Goal: Task Accomplishment & Management: Complete application form

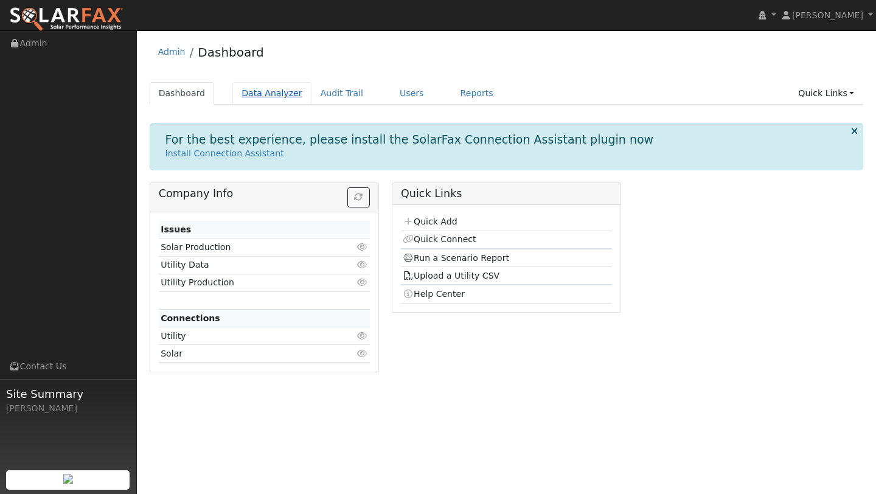
click at [278, 97] on link "Data Analyzer" at bounding box center [271, 93] width 79 height 23
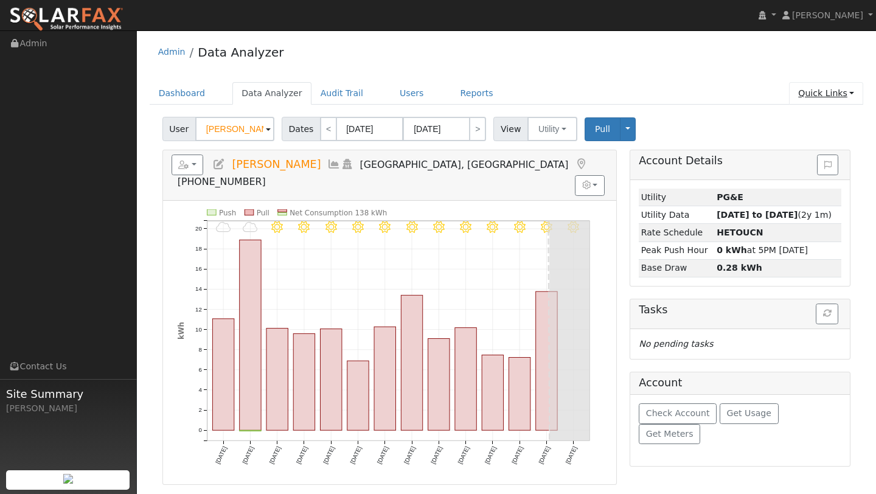
click at [822, 90] on link "Quick Links" at bounding box center [826, 93] width 74 height 23
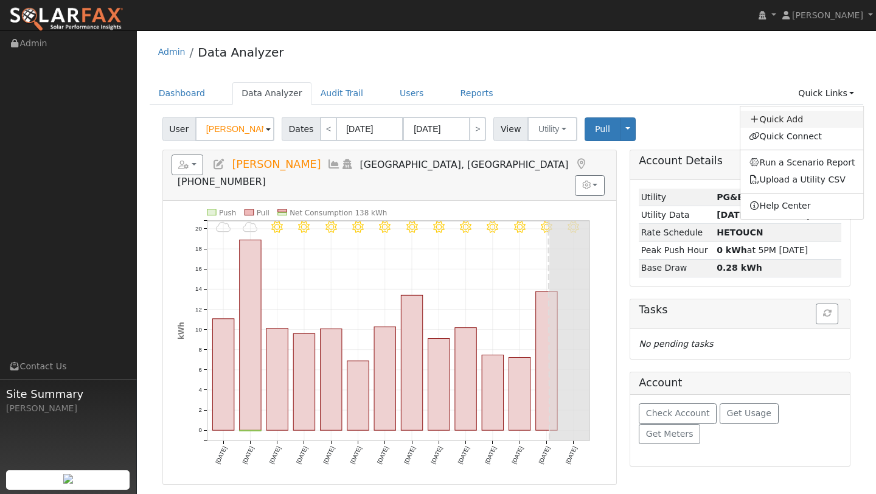
click at [797, 120] on link "Quick Add" at bounding box center [801, 119] width 123 height 17
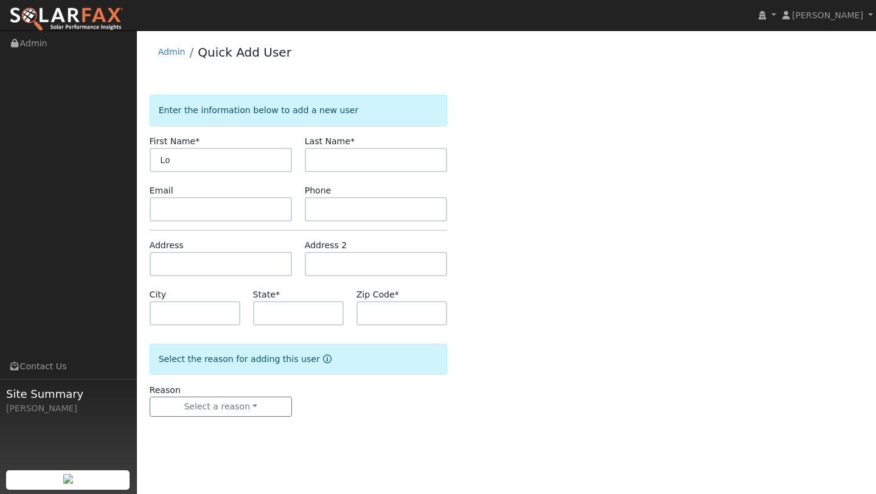
type input "L"
type input "Lourdes"
click at [322, 163] on input "text" at bounding box center [376, 160] width 142 height 24
type input "n"
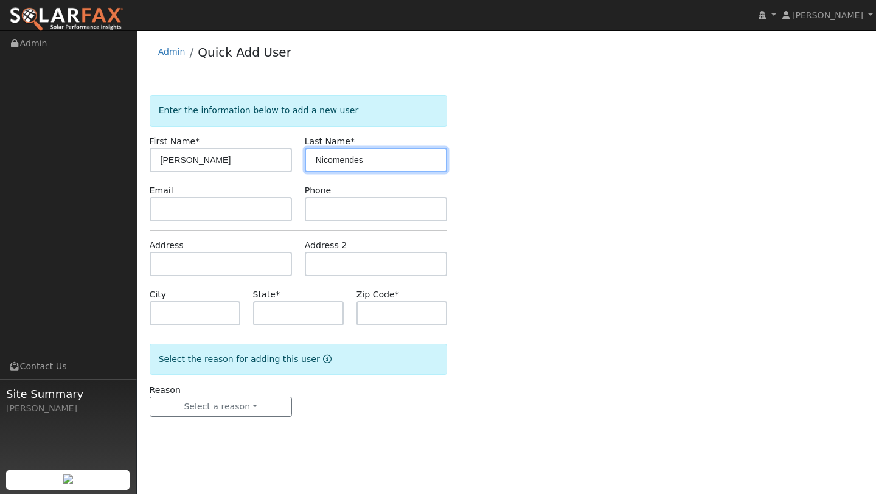
type input "Nicomendes"
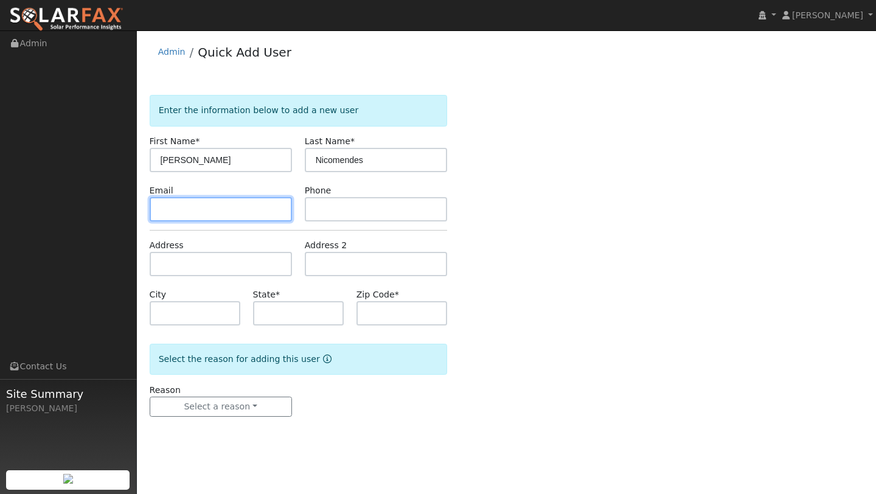
click at [203, 217] on input "text" at bounding box center [221, 209] width 142 height 24
click at [285, 315] on input "text" at bounding box center [298, 313] width 91 height 24
click at [220, 307] on input "text" at bounding box center [195, 313] width 91 height 24
click at [227, 260] on input "text" at bounding box center [221, 264] width 142 height 24
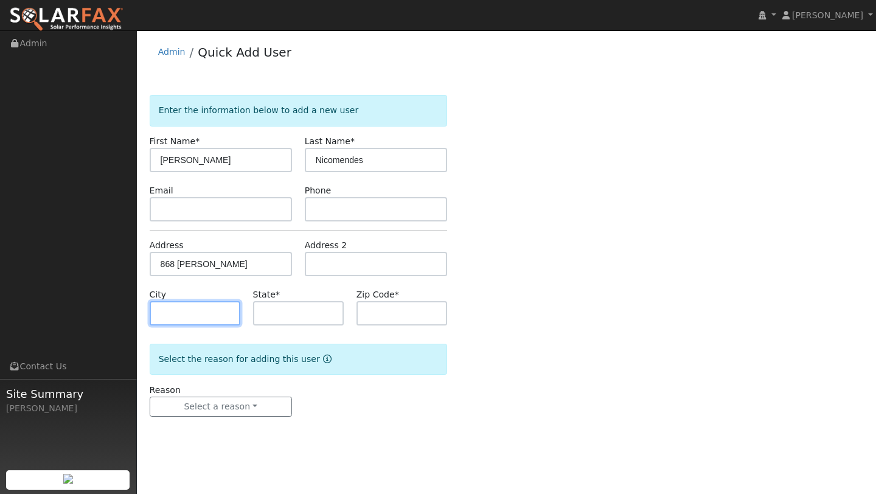
click at [182, 314] on input "text" at bounding box center [195, 313] width 91 height 24
click at [222, 248] on div "Address 868 Gelston" at bounding box center [220, 257] width 155 height 37
click at [222, 254] on input "868 Gelston" at bounding box center [221, 264] width 142 height 24
click at [223, 258] on input "868 Gelston" at bounding box center [221, 264] width 142 height 24
click at [229, 266] on input "868 Gelston" at bounding box center [221, 264] width 142 height 24
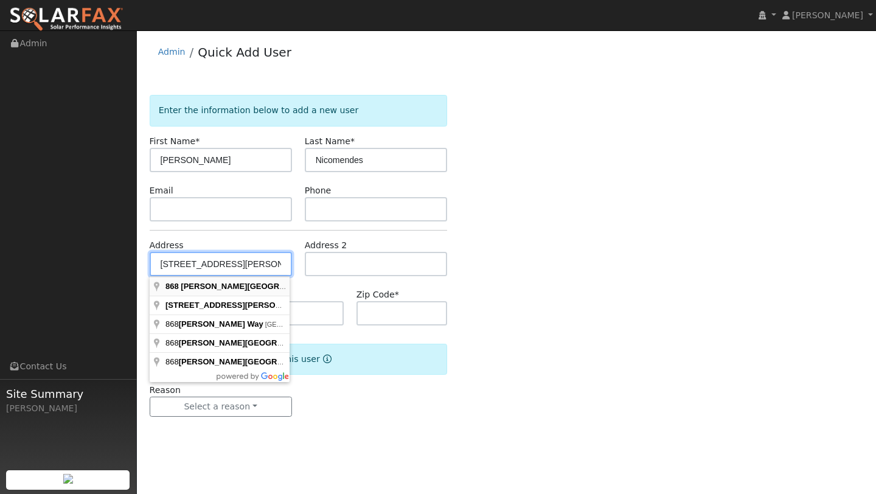
type input "868 Gelston Place"
type input "El Cerrito"
type input "CA"
type input "94530"
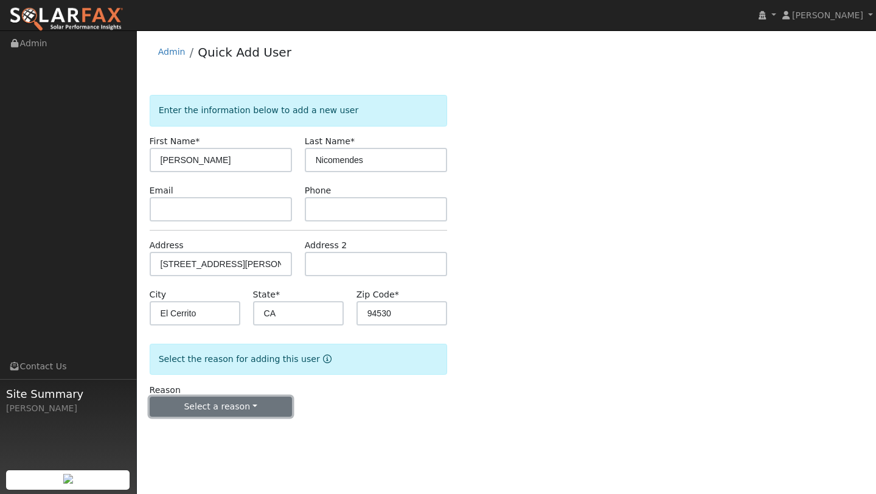
click at [235, 399] on button "Select a reason" at bounding box center [221, 407] width 142 height 21
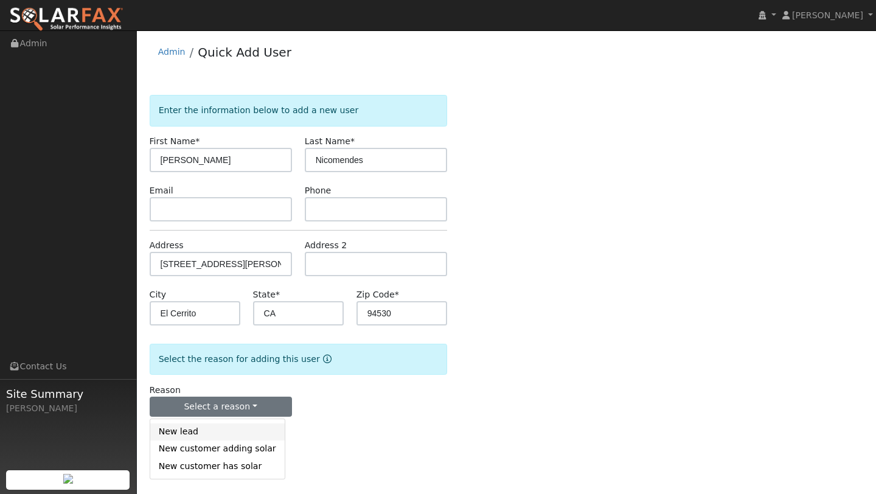
click at [220, 432] on link "New lead" at bounding box center [217, 431] width 134 height 17
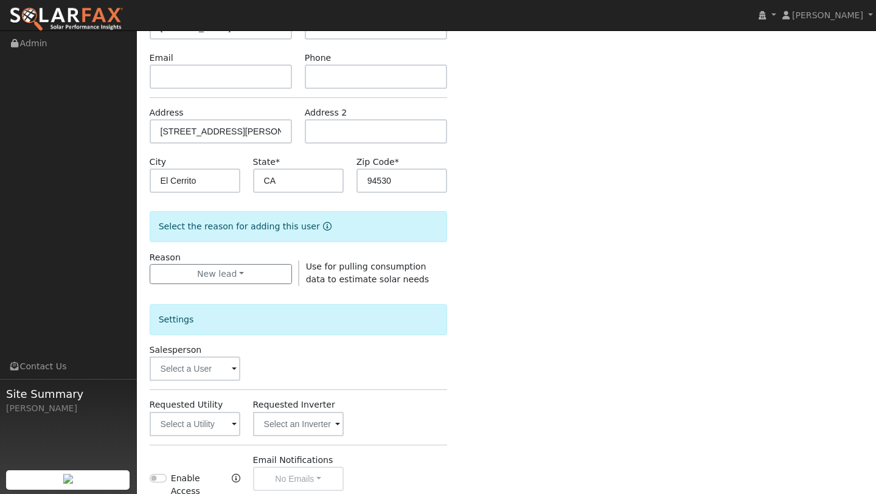
scroll to position [269, 0]
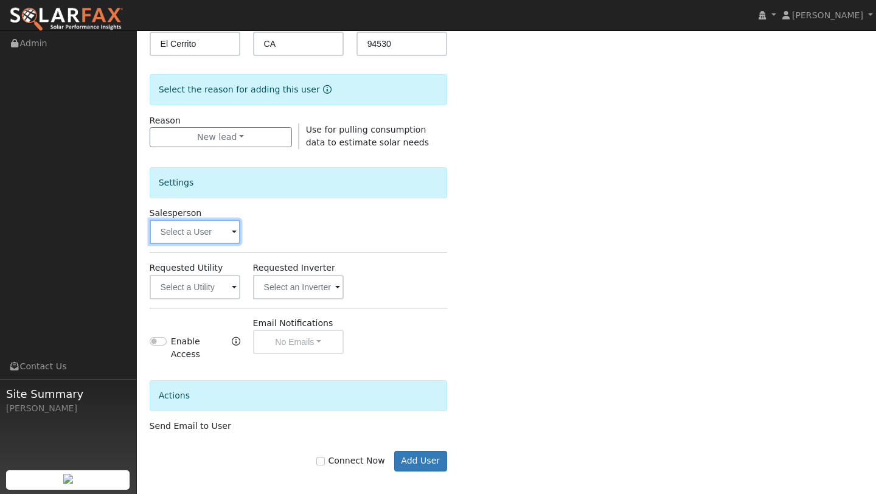
click at [174, 228] on input "text" at bounding box center [195, 232] width 91 height 24
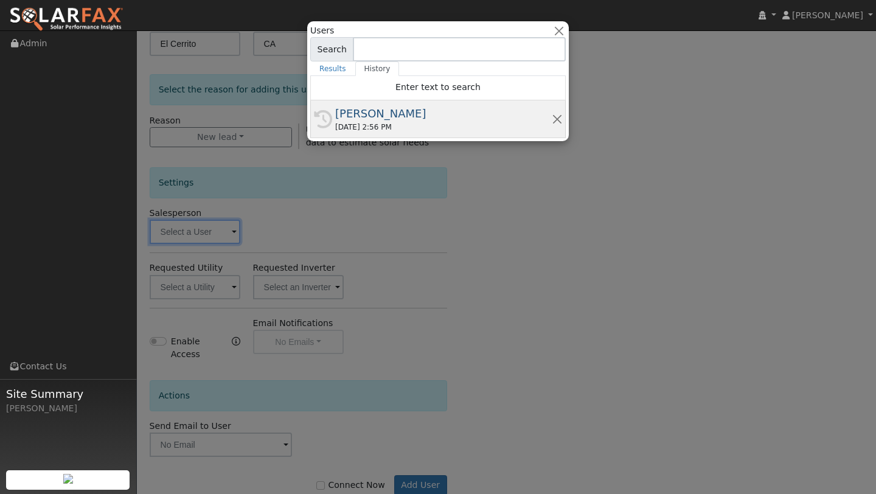
click at [372, 126] on div "08/19/2025 2:56 PM" at bounding box center [443, 127] width 217 height 11
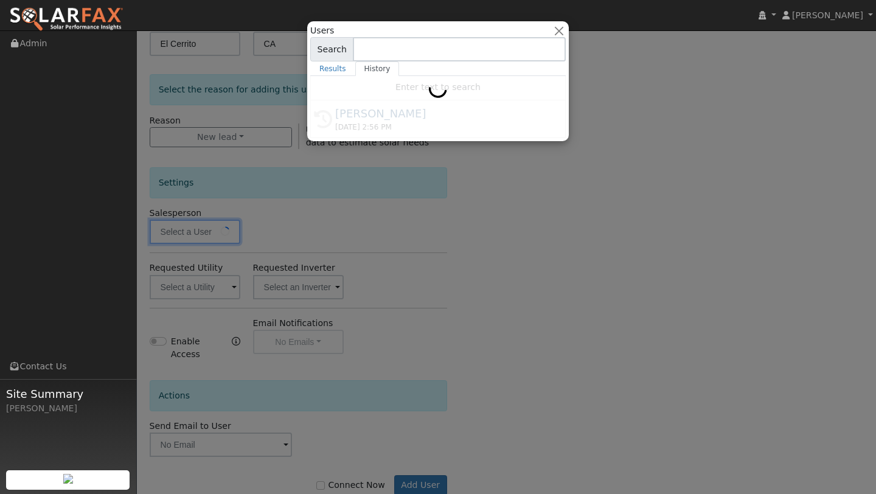
type input "[PERSON_NAME]"
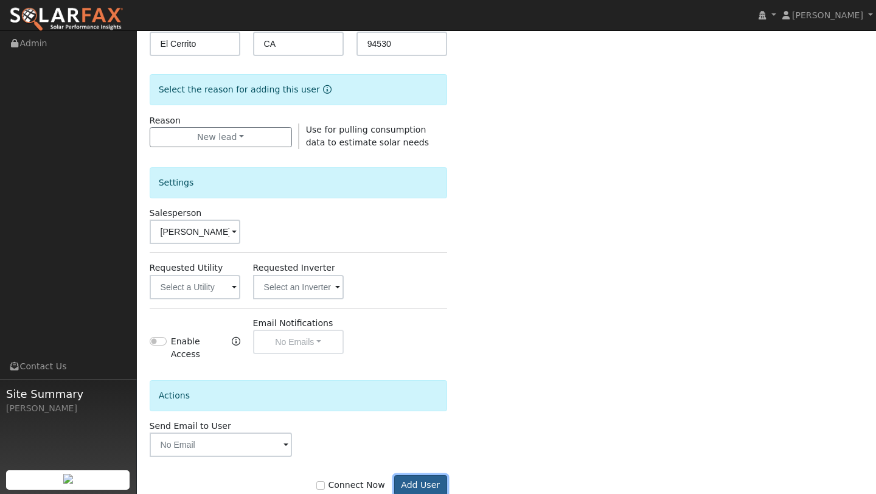
click at [426, 475] on button "Add User" at bounding box center [420, 485] width 53 height 21
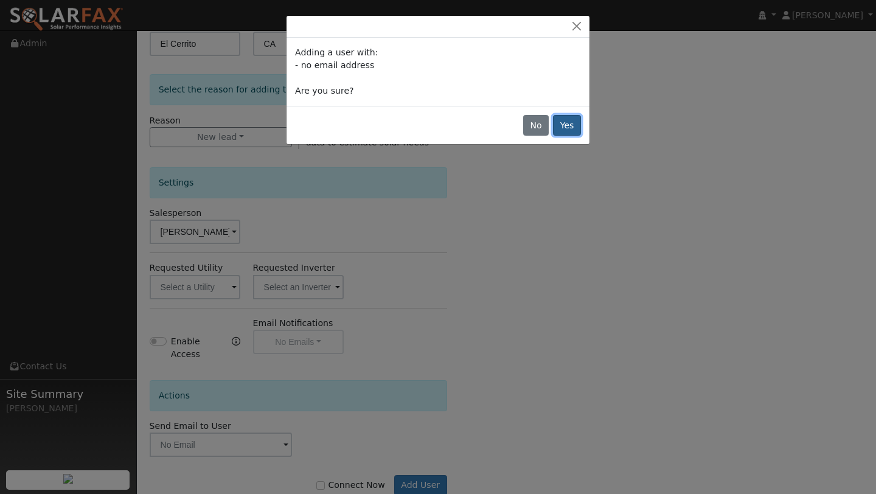
click at [566, 129] on button "Yes" at bounding box center [567, 125] width 28 height 21
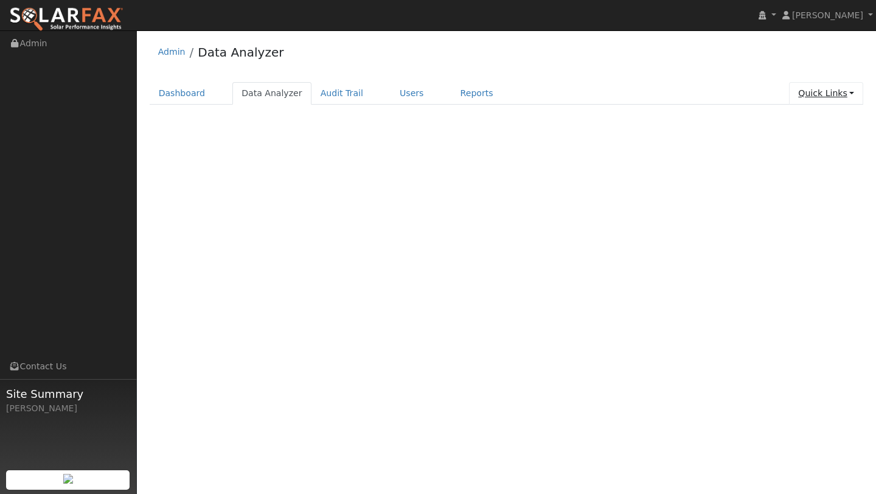
click at [828, 94] on link "Quick Links" at bounding box center [826, 93] width 74 height 23
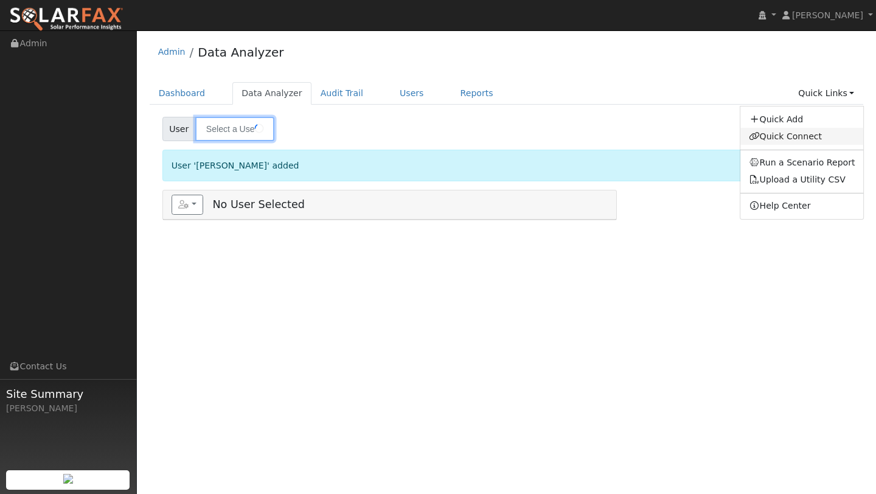
type input "[PERSON_NAME]"
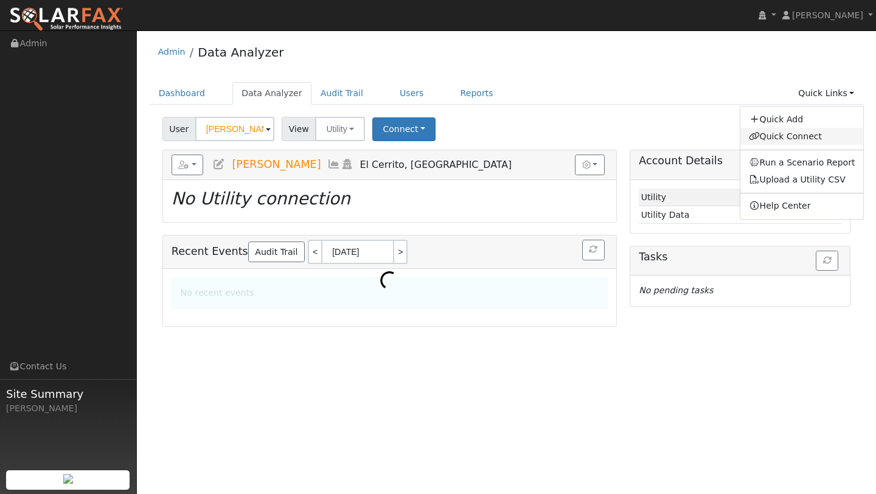
click at [798, 139] on link "Quick Connect" at bounding box center [801, 136] width 123 height 17
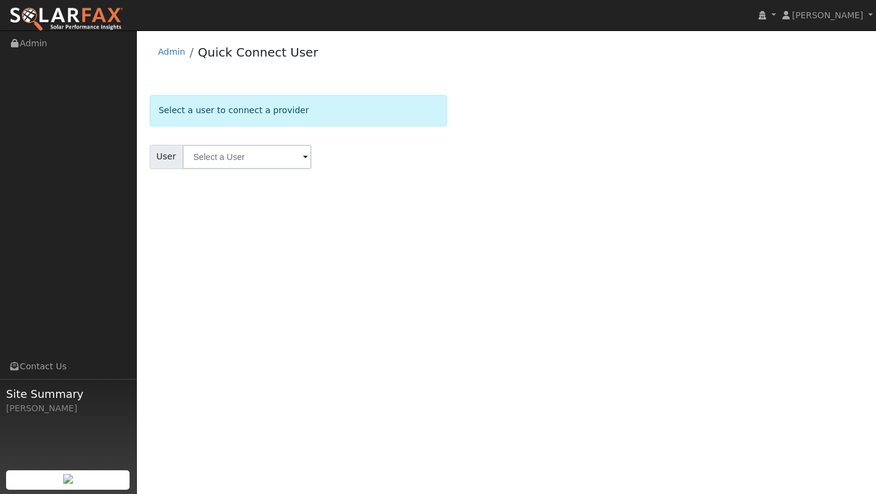
click at [240, 131] on form "Select a user to connect a provider User Account Select an Ac..." at bounding box center [298, 147] width 297 height 104
click at [240, 154] on input "text" at bounding box center [246, 157] width 129 height 24
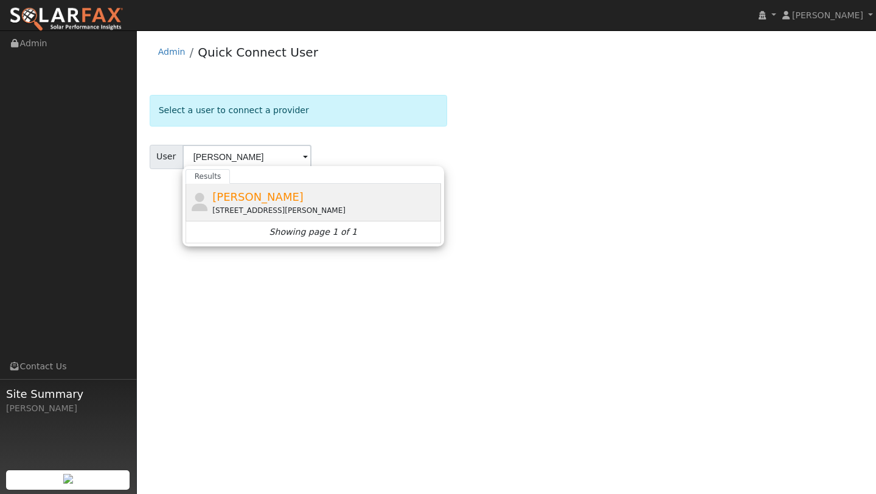
click at [271, 195] on span "[PERSON_NAME]" at bounding box center [257, 196] width 91 height 13
type input "[PERSON_NAME]"
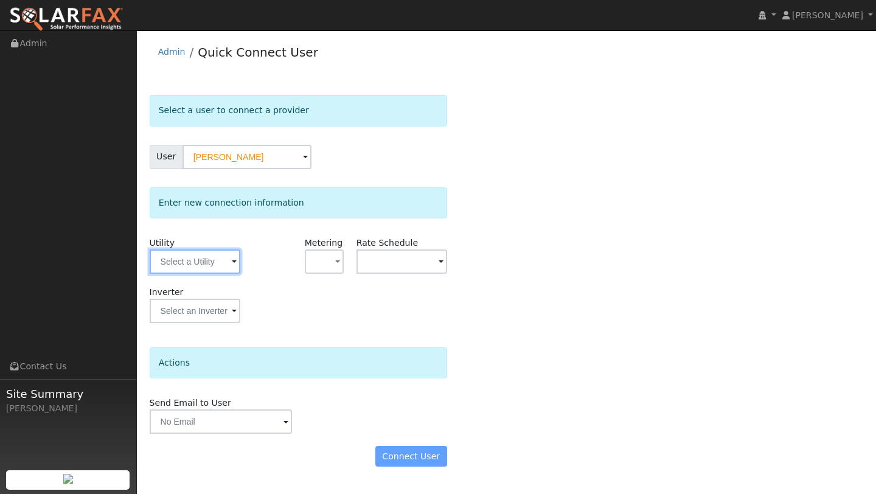
click at [205, 269] on input "text" at bounding box center [195, 261] width 91 height 24
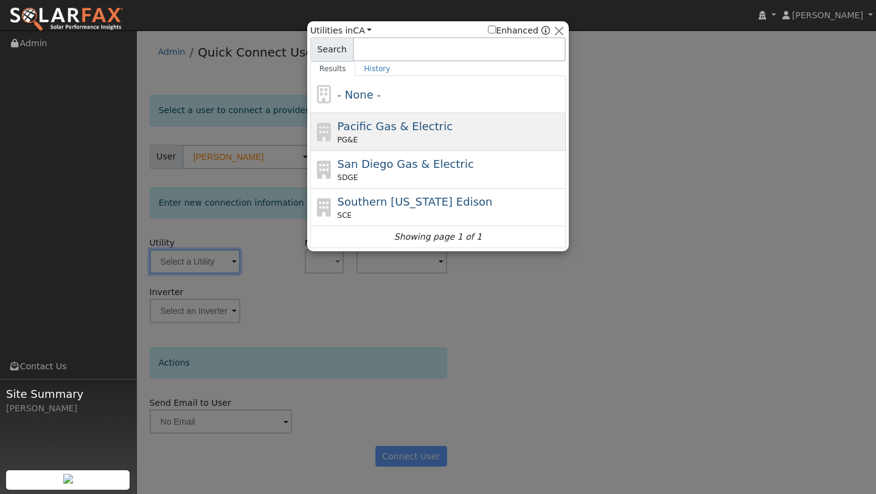
click at [398, 135] on div "PG&E" at bounding box center [451, 139] width 226 height 11
type input "PG&E"
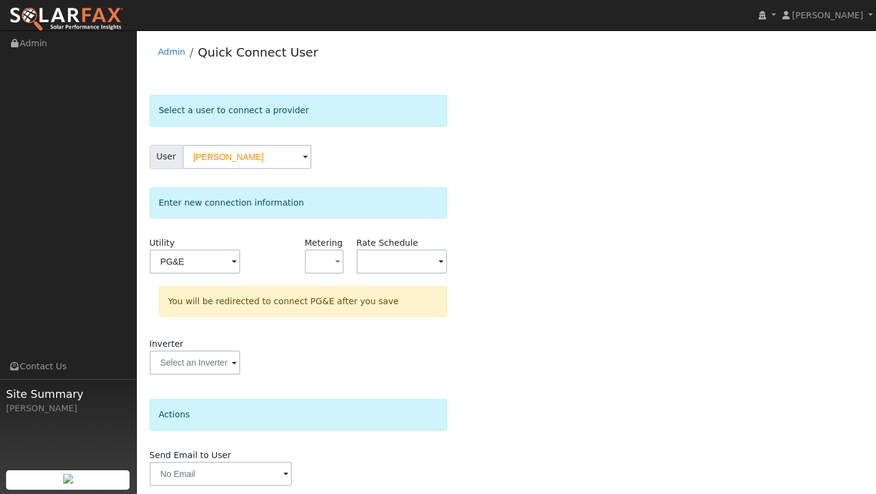
scroll to position [43, 0]
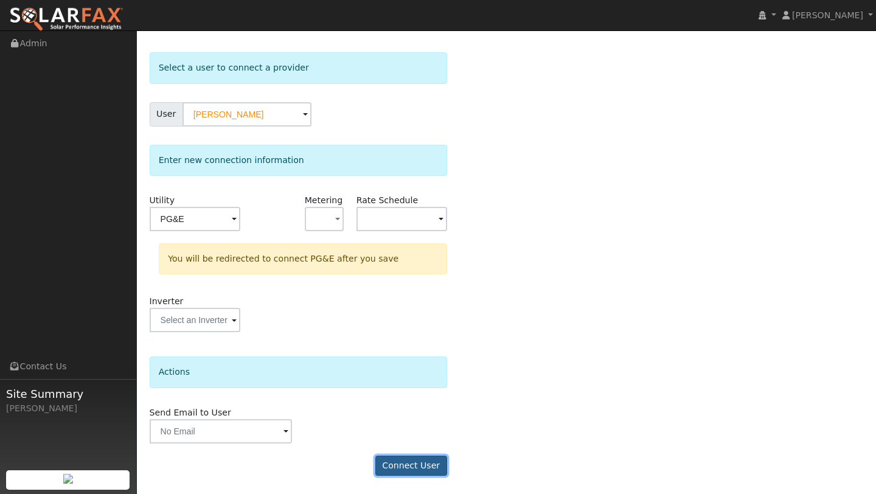
click at [395, 457] on button "Connect User" at bounding box center [411, 466] width 72 height 21
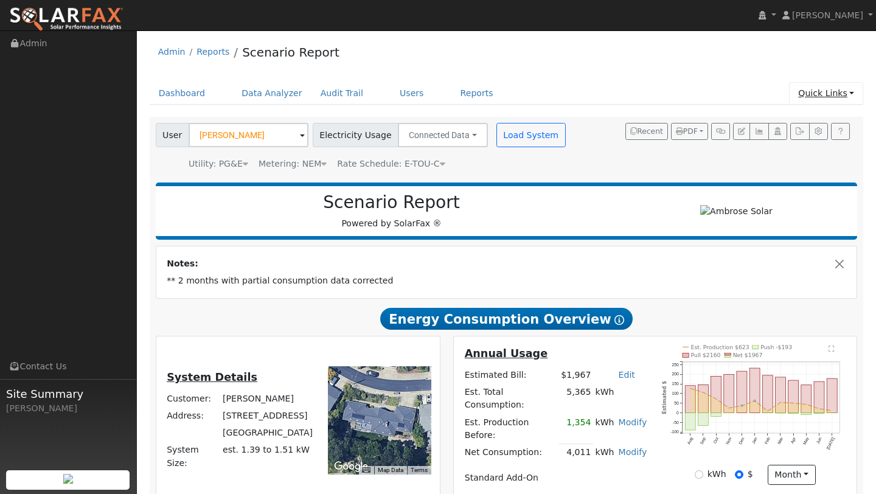
click at [851, 92] on link "Quick Links" at bounding box center [826, 93] width 74 height 23
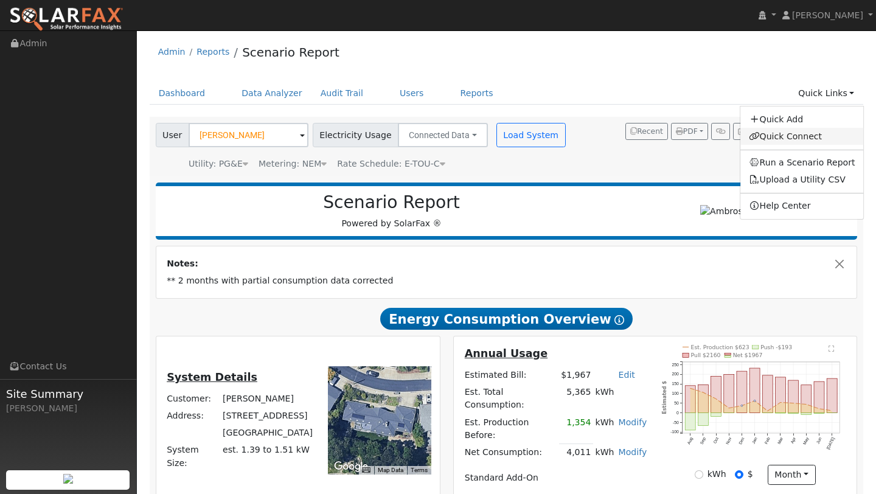
click at [778, 141] on link "Quick Connect" at bounding box center [801, 136] width 123 height 17
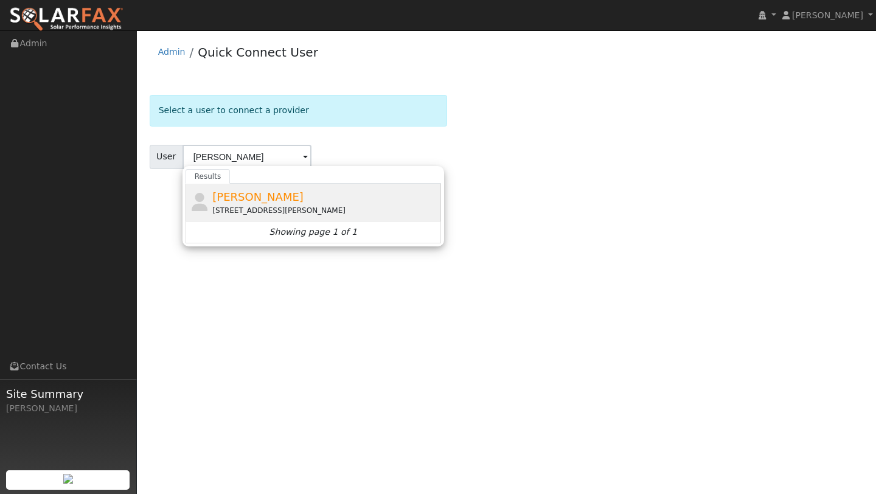
click at [227, 196] on span "[PERSON_NAME]" at bounding box center [257, 196] width 91 height 13
type input "[PERSON_NAME]"
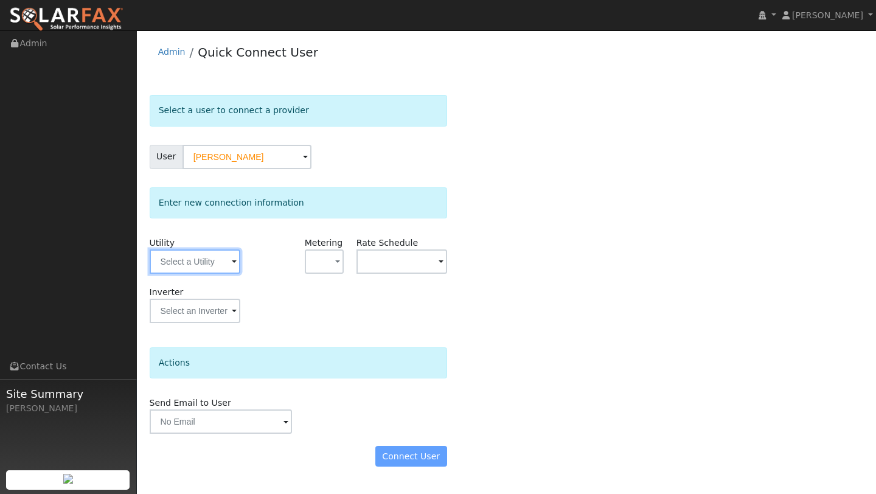
click at [213, 258] on input "text" at bounding box center [195, 261] width 91 height 24
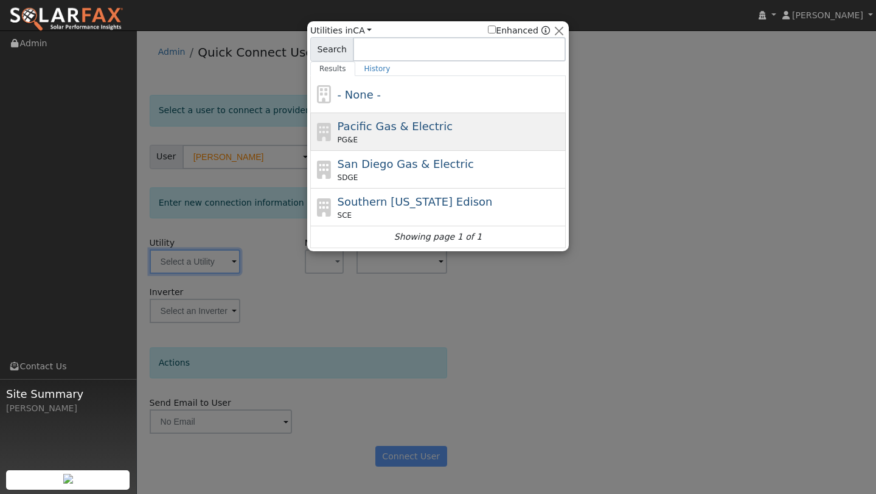
click at [338, 122] on span "Pacific Gas & Electric" at bounding box center [395, 126] width 115 height 13
type input "PG&E"
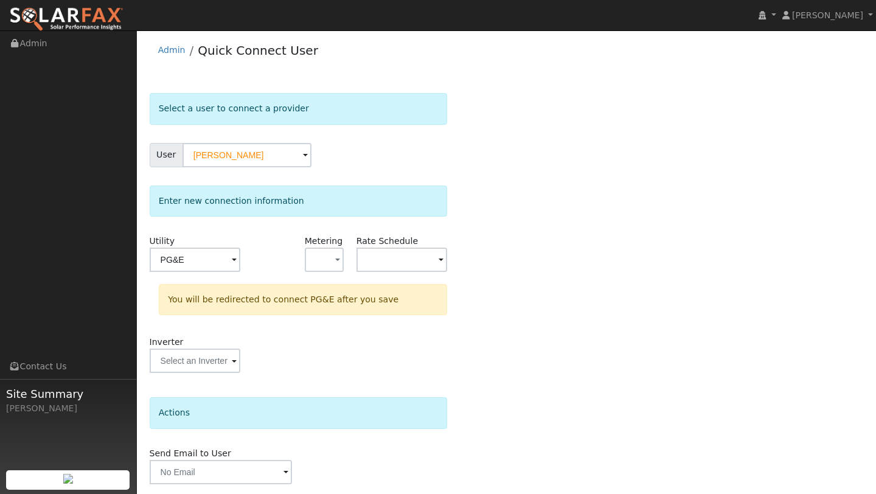
scroll to position [43, 0]
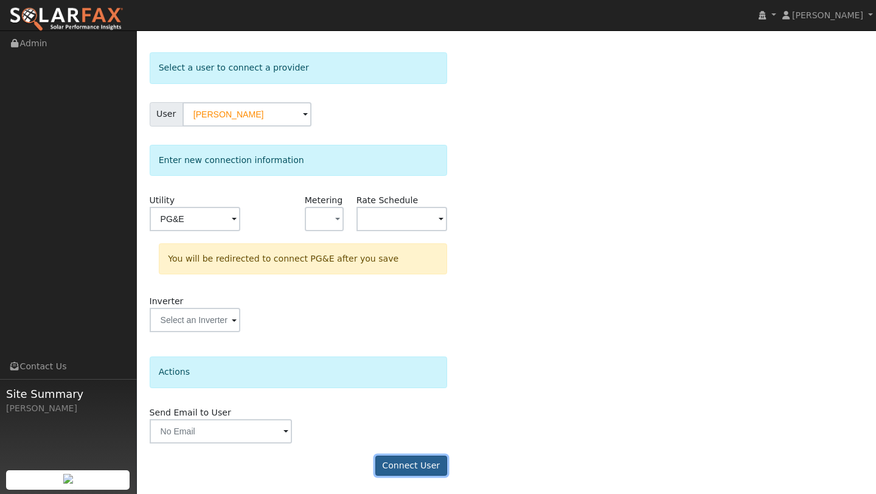
click at [408, 463] on button "Connect User" at bounding box center [411, 466] width 72 height 21
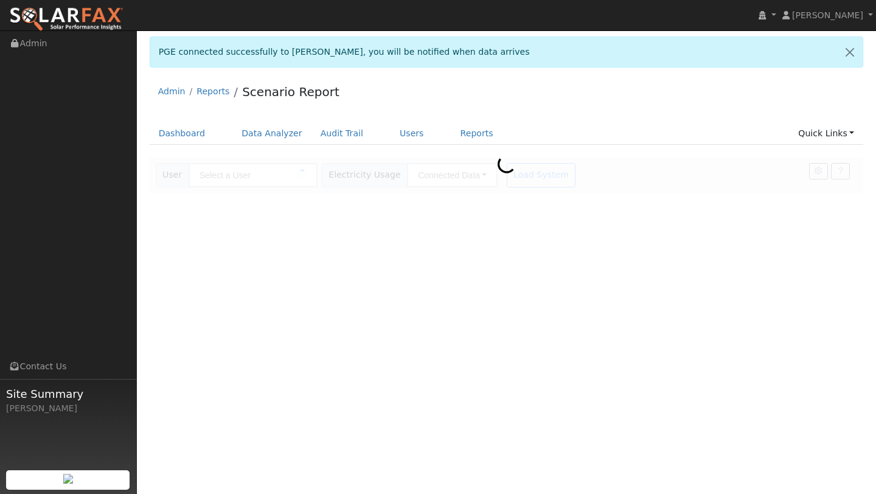
type input "[PERSON_NAME]"
type input "Pacific Gas & Electric"
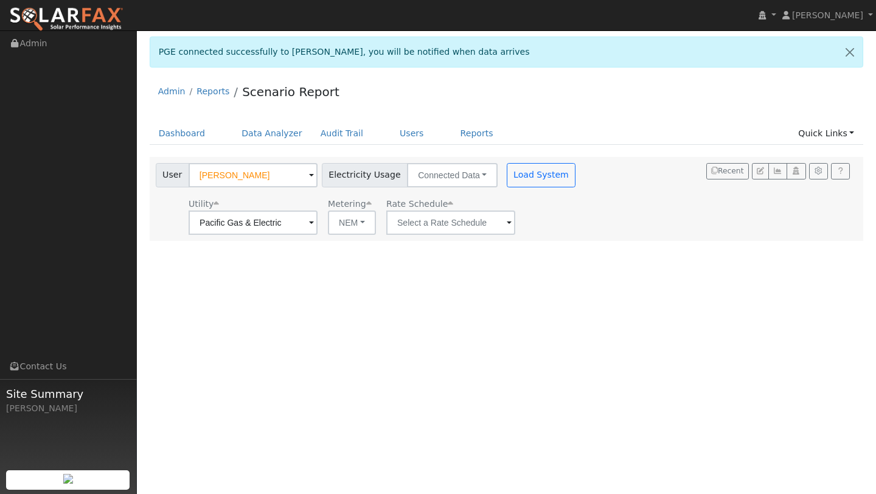
click at [270, 149] on div "Dashboard Data Analyzer Audit Trail Users Reports Quick Links Quick Add Quick C…" at bounding box center [507, 139] width 714 height 35
click at [269, 135] on link "Data Analyzer" at bounding box center [271, 133] width 79 height 23
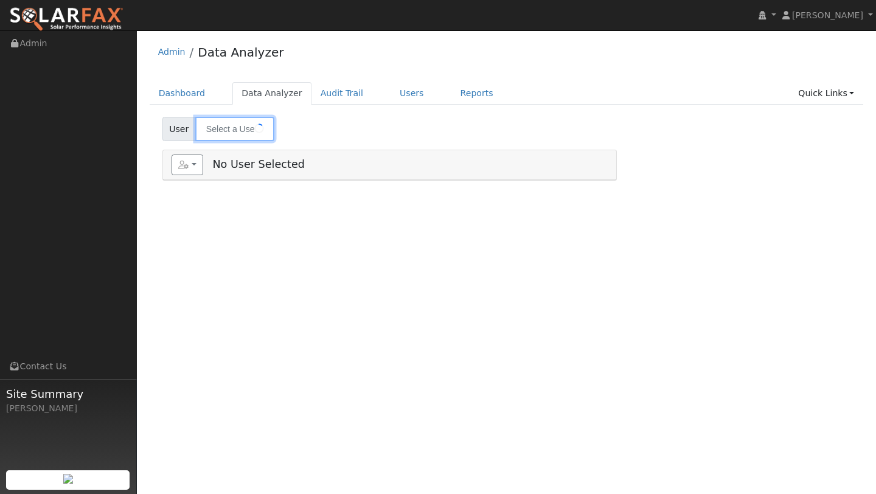
type input "[PERSON_NAME]"
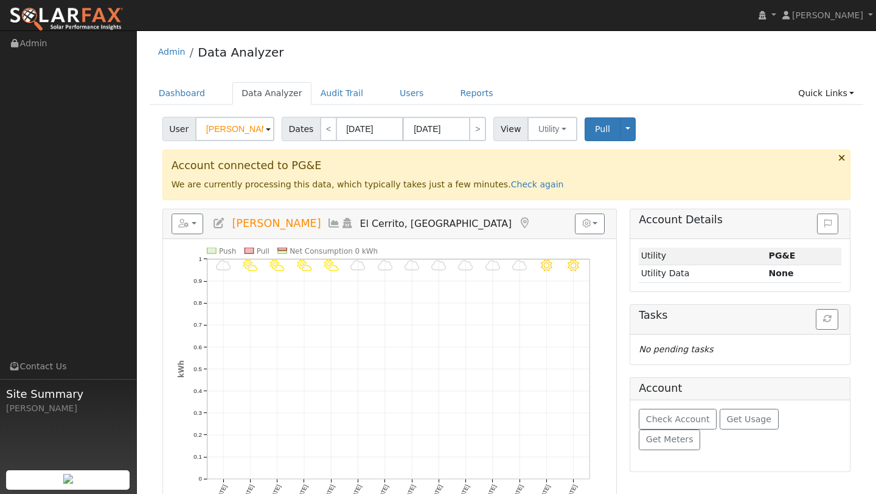
click at [380, 64] on div "Admin Data Analyzer" at bounding box center [507, 54] width 714 height 37
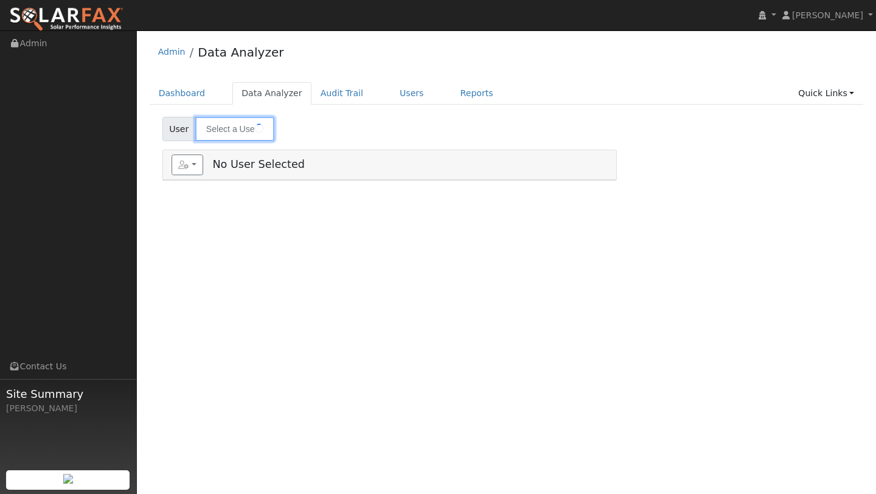
type input "[PERSON_NAME]"
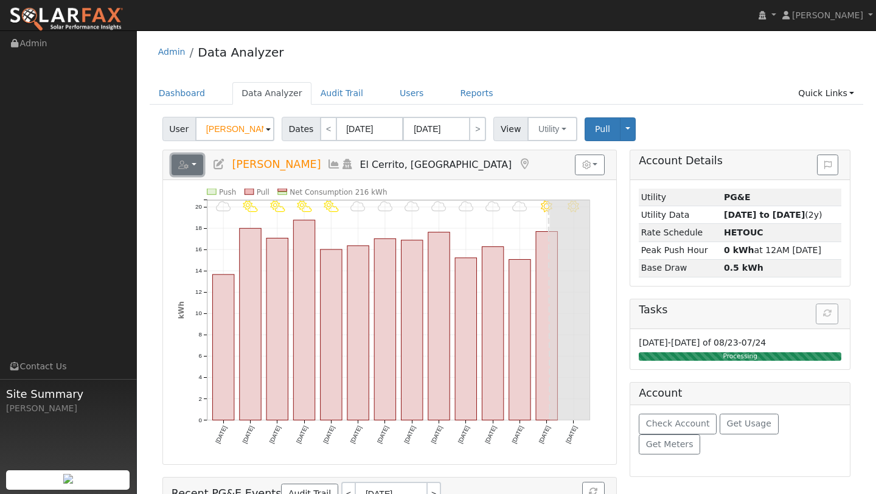
click at [197, 159] on button "button" at bounding box center [188, 164] width 32 height 21
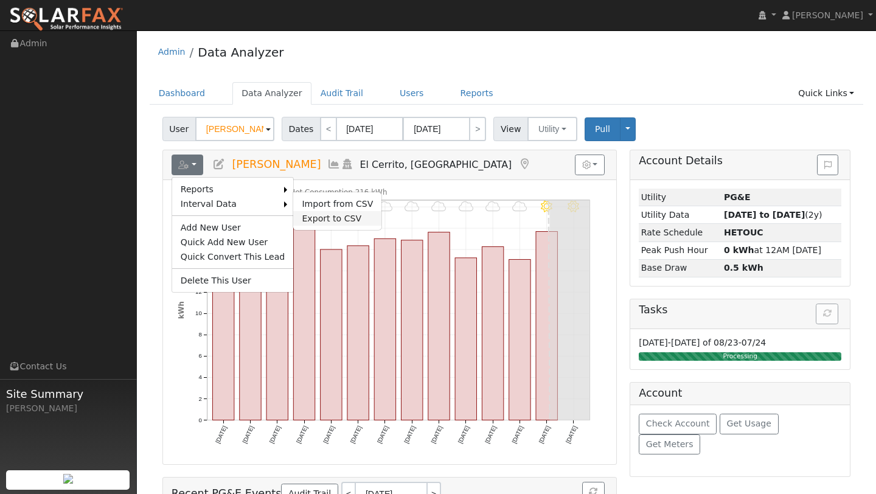
click at [313, 213] on link "Export to CSV" at bounding box center [337, 218] width 88 height 15
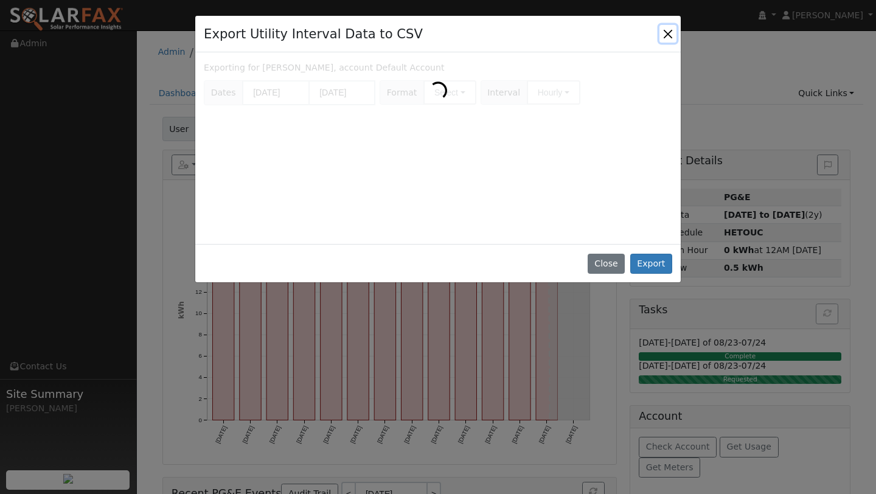
click at [663, 37] on button "Close" at bounding box center [667, 33] width 17 height 17
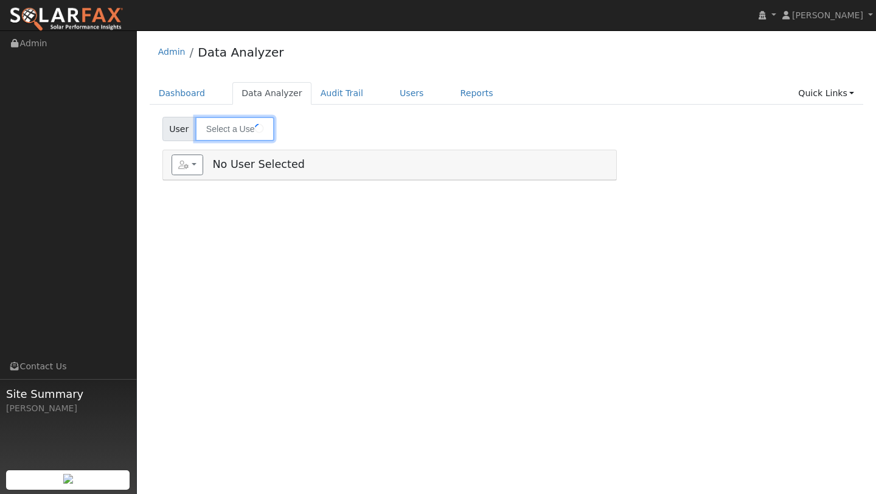
type input "[PERSON_NAME]"
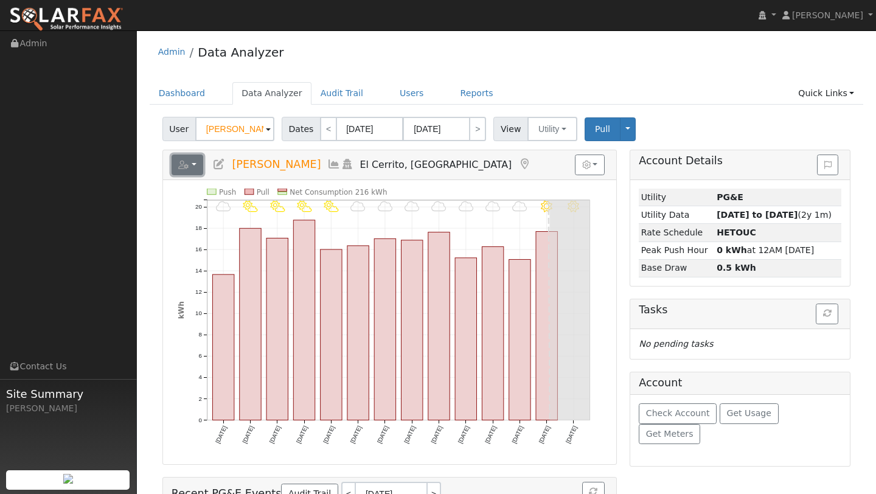
click at [189, 161] on button "button" at bounding box center [188, 164] width 32 height 21
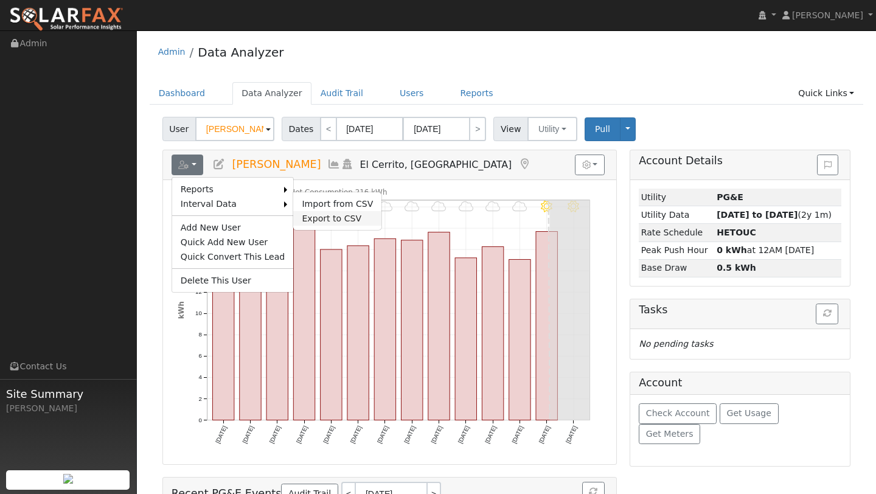
click at [305, 217] on link "Export to CSV" at bounding box center [337, 218] width 88 height 15
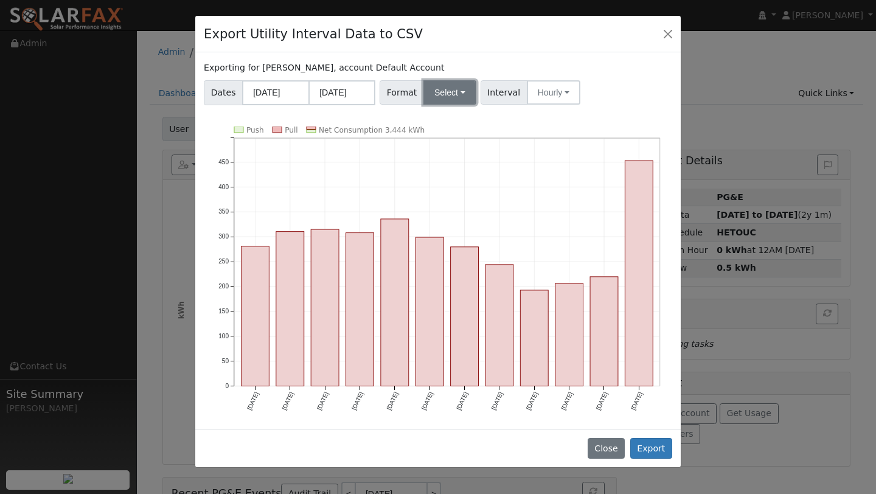
click at [457, 94] on button "Select" at bounding box center [449, 92] width 53 height 24
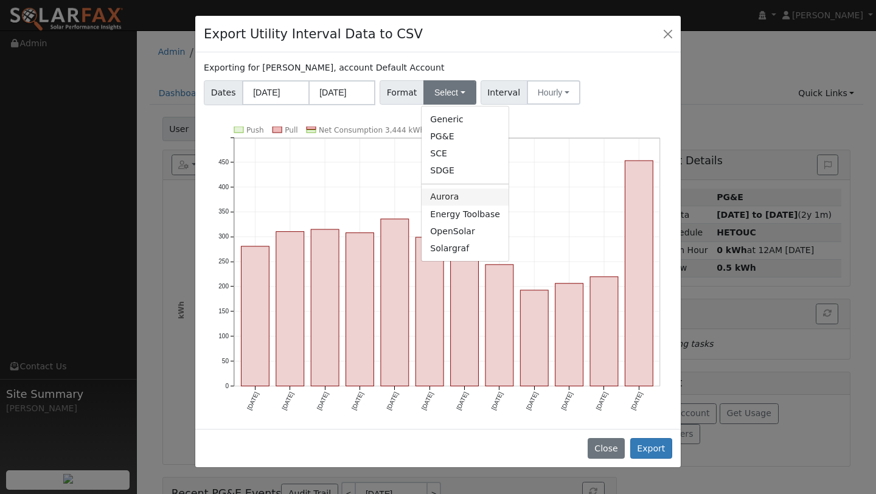
click at [459, 198] on link "Aurora" at bounding box center [465, 197] width 87 height 17
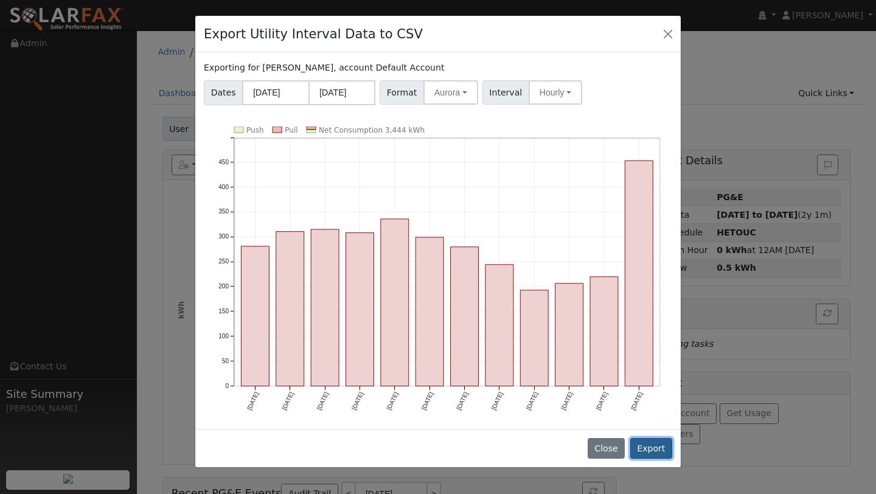
click at [656, 449] on button "Export" at bounding box center [651, 448] width 42 height 21
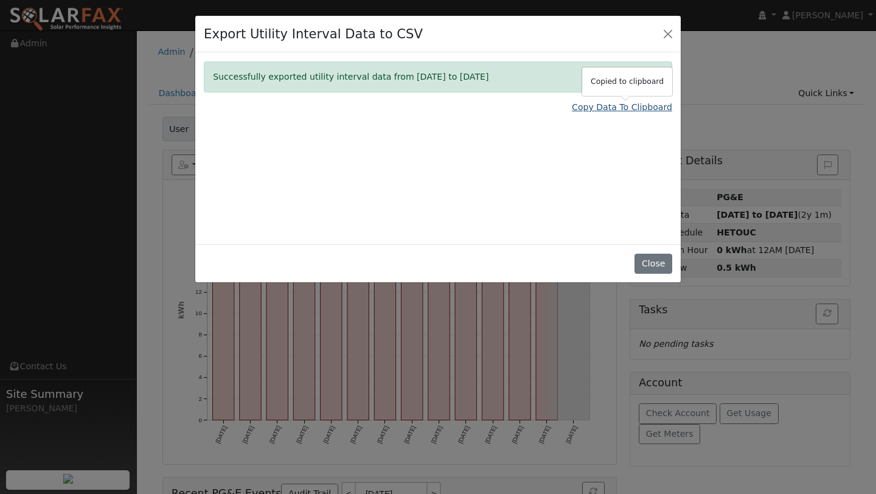
click at [599, 105] on link "Copy Data To Clipboard" at bounding box center [622, 107] width 100 height 13
click at [648, 34] on div "Export Utility Interval Data to CSV" at bounding box center [437, 34] width 485 height 37
click at [670, 36] on button "Close" at bounding box center [667, 33] width 17 height 17
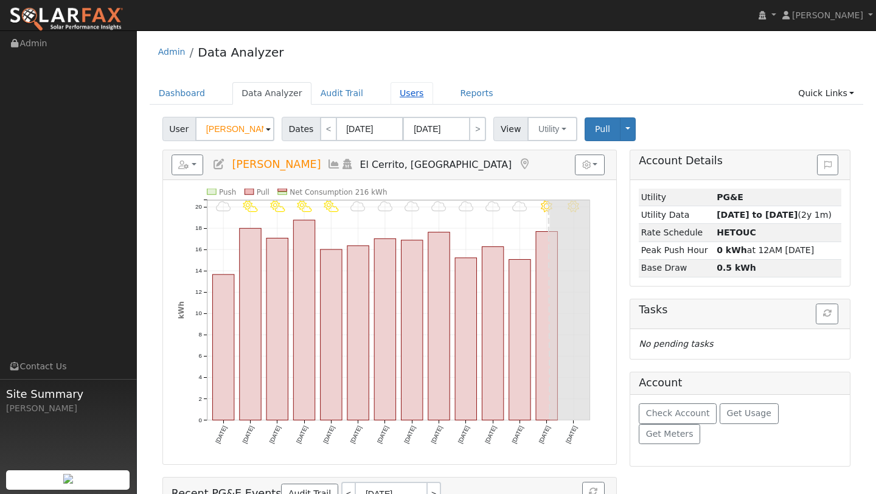
click at [404, 91] on link "Users" at bounding box center [412, 93] width 43 height 23
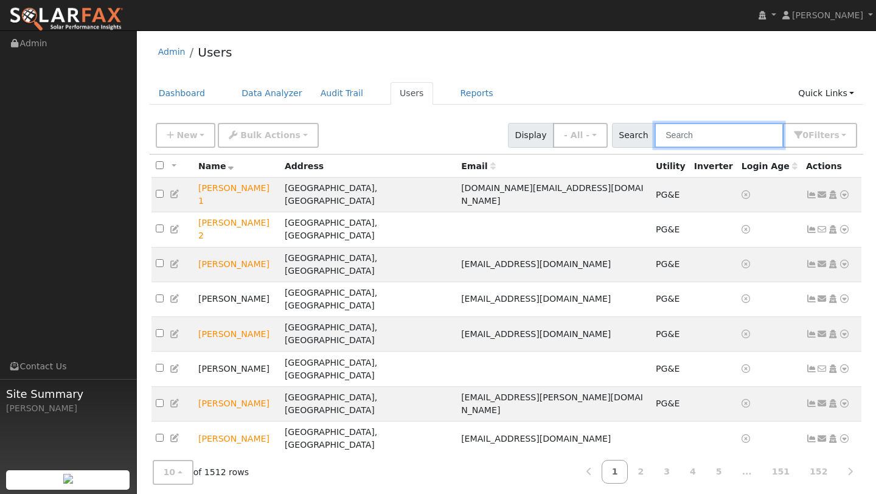
click at [692, 137] on input "text" at bounding box center [718, 135] width 129 height 25
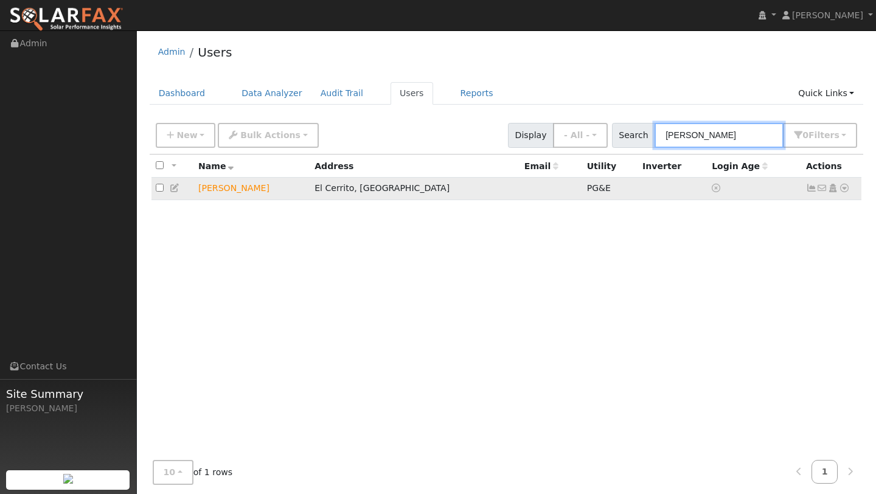
type input "lourdes"
click at [849, 188] on td "No email address Send Email... Copy a Link Reset Password Open Access Data Anal…" at bounding box center [832, 189] width 60 height 23
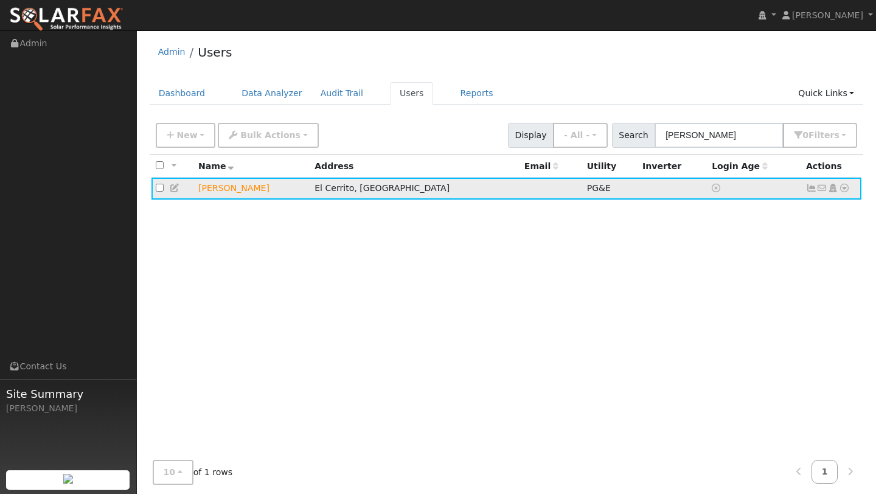
click at [849, 188] on td "No email address Send Email... Copy a Link Reset Password Open Access Data Anal…" at bounding box center [832, 189] width 60 height 23
click at [847, 188] on icon at bounding box center [844, 188] width 11 height 9
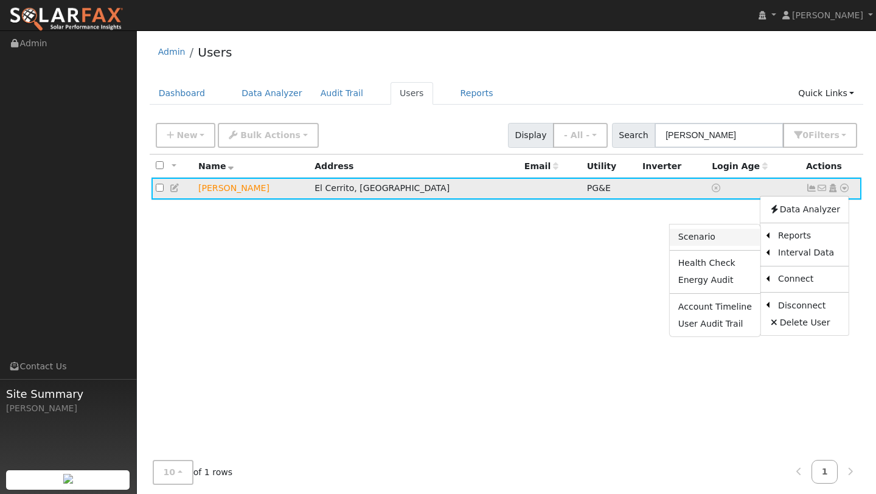
click at [718, 233] on link "Scenario" at bounding box center [715, 237] width 91 height 17
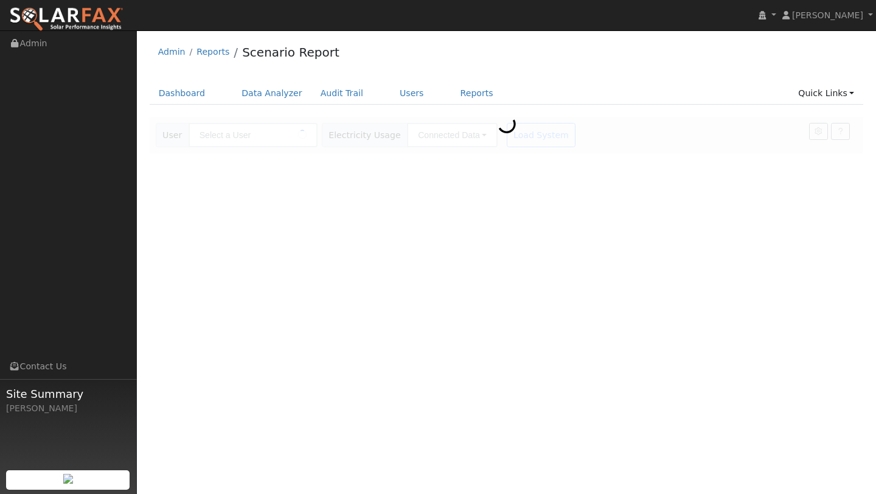
type input "[PERSON_NAME]"
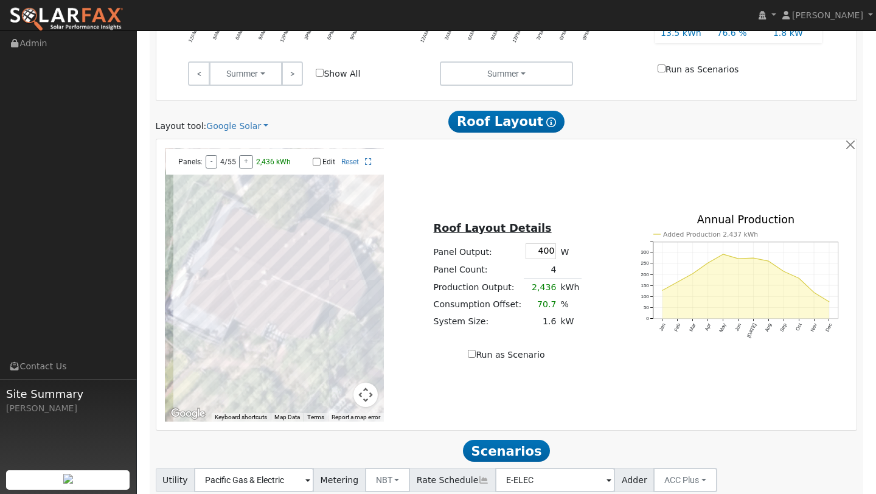
scroll to position [645, 0]
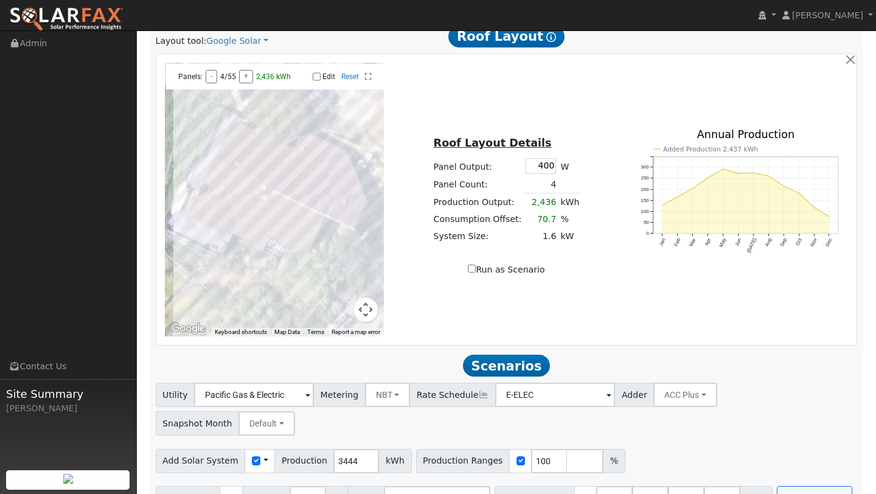
click at [367, 313] on button "Map camera controls" at bounding box center [365, 309] width 24 height 24
click at [341, 310] on button "Zoom out" at bounding box center [335, 309] width 24 height 24
